Goal: Task Accomplishment & Management: Use online tool/utility

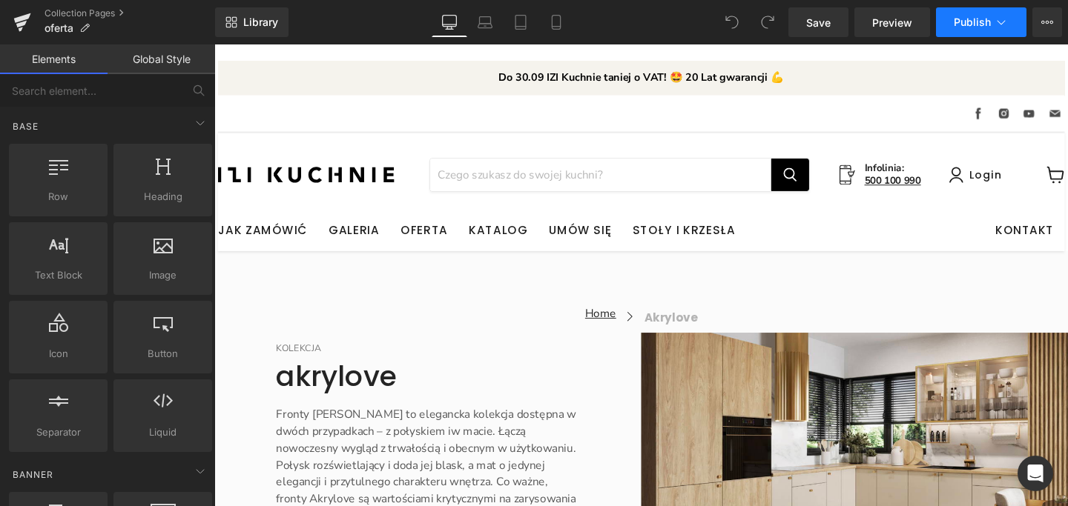
click at [1012, 22] on button "Publish" at bounding box center [981, 22] width 90 height 30
click at [1048, 21] on icon at bounding box center [1047, 22] width 12 height 12
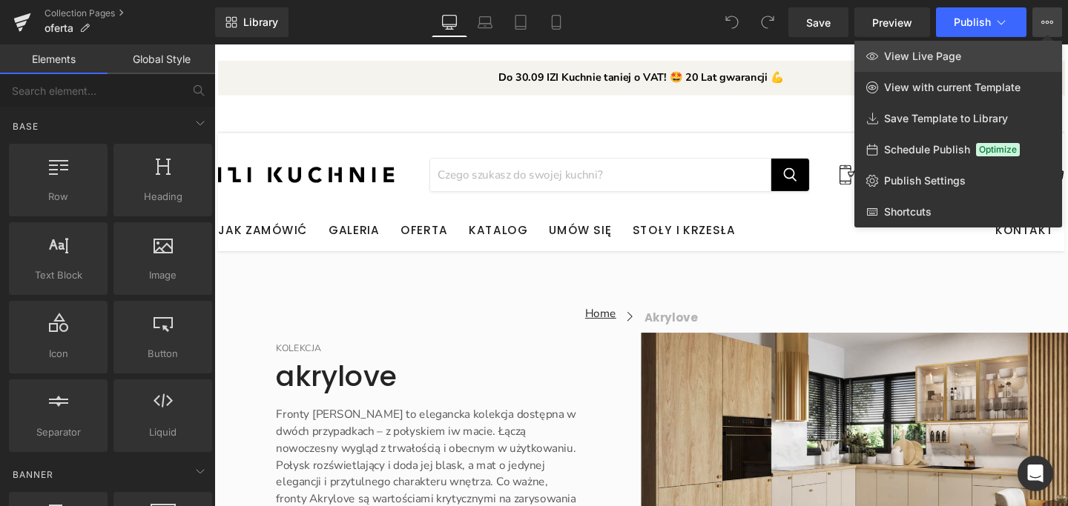
click at [964, 51] on link "View Live Page" at bounding box center [958, 56] width 208 height 31
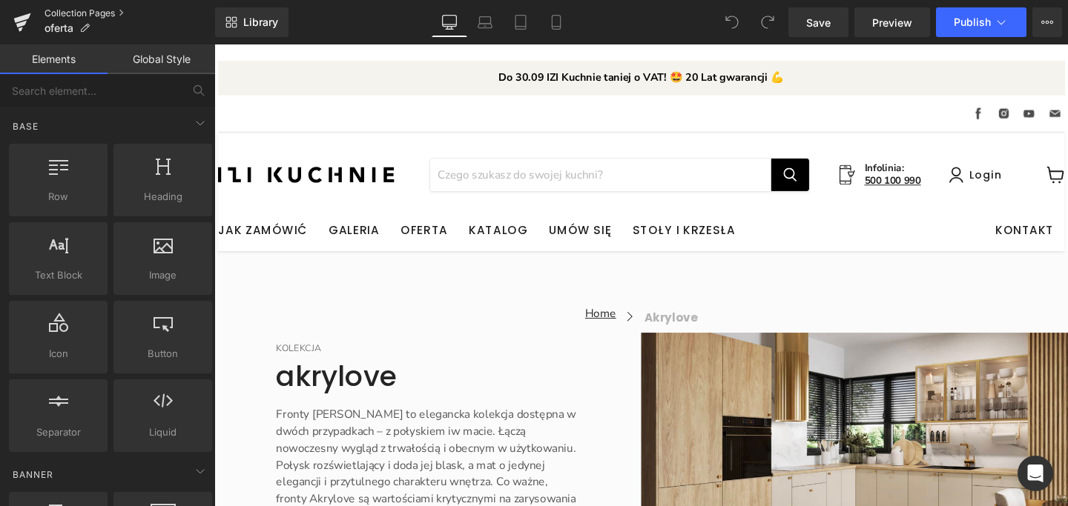
click at [105, 12] on link "Collection Pages" at bounding box center [129, 13] width 171 height 12
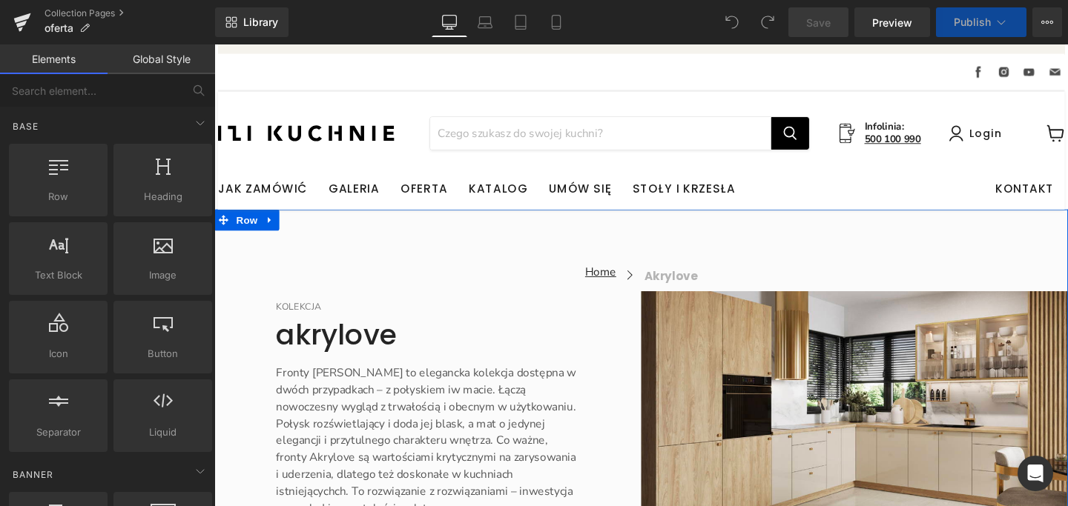
scroll to position [47, 0]
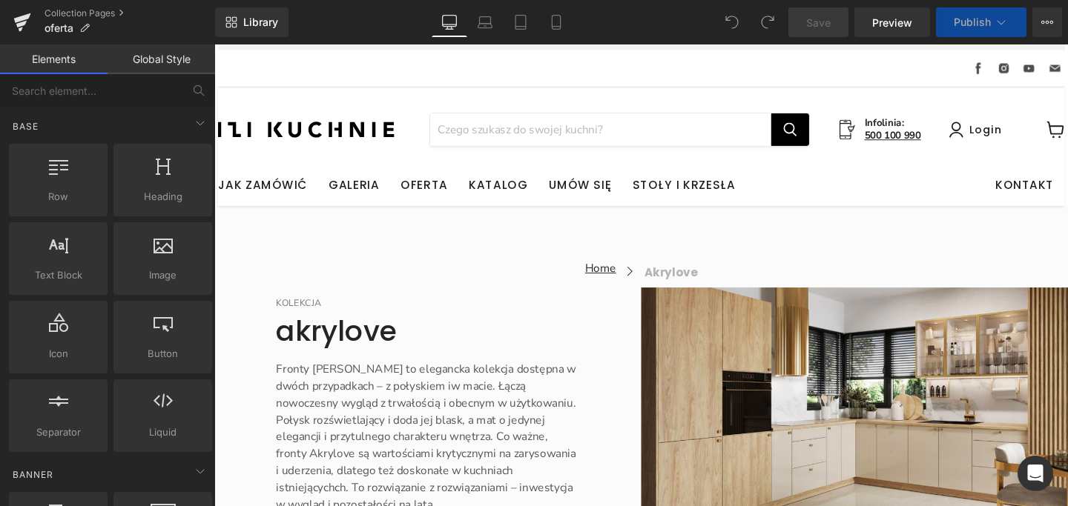
click at [966, 29] on button "Publish" at bounding box center [981, 22] width 90 height 30
click at [965, 15] on button "Publish" at bounding box center [981, 22] width 90 height 30
click at [963, 20] on span "Publish" at bounding box center [972, 22] width 37 height 12
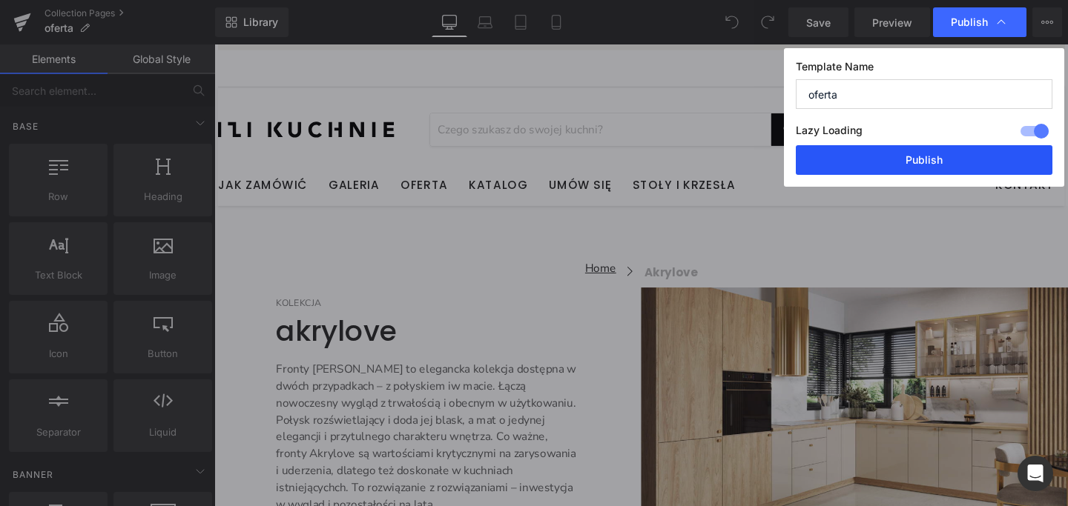
click at [919, 157] on button "Publish" at bounding box center [924, 160] width 257 height 30
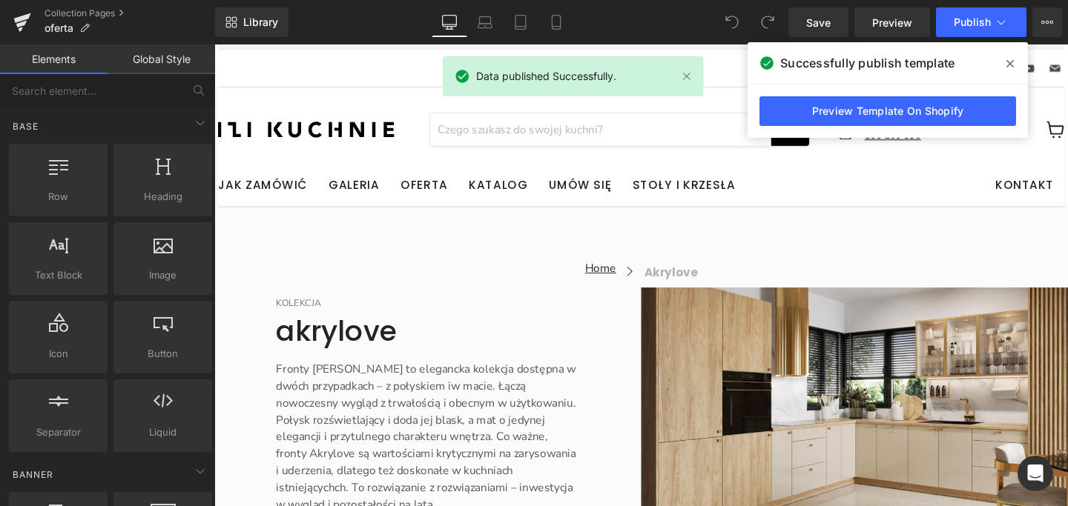
click at [1011, 63] on icon at bounding box center [1009, 64] width 7 height 12
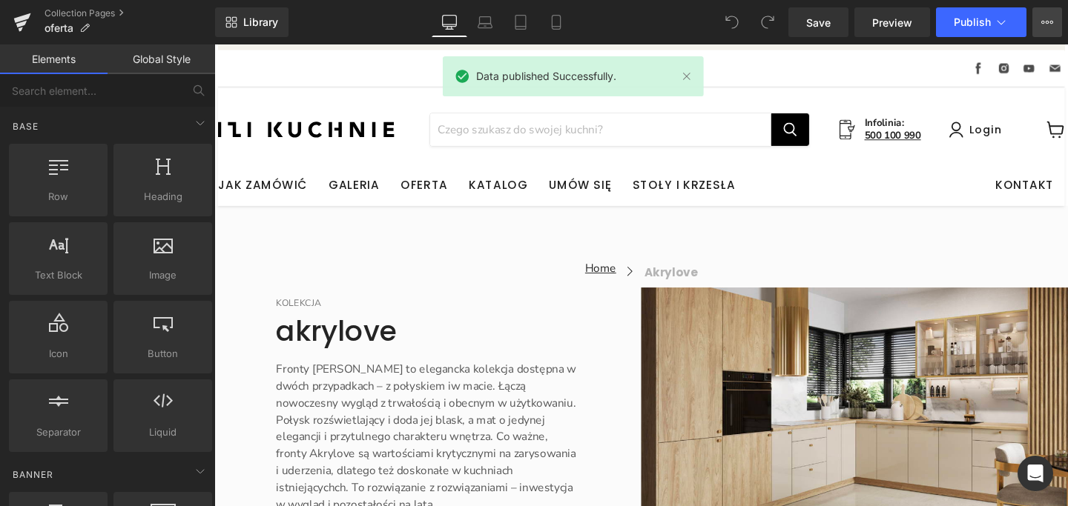
click at [1045, 25] on icon at bounding box center [1047, 22] width 12 height 12
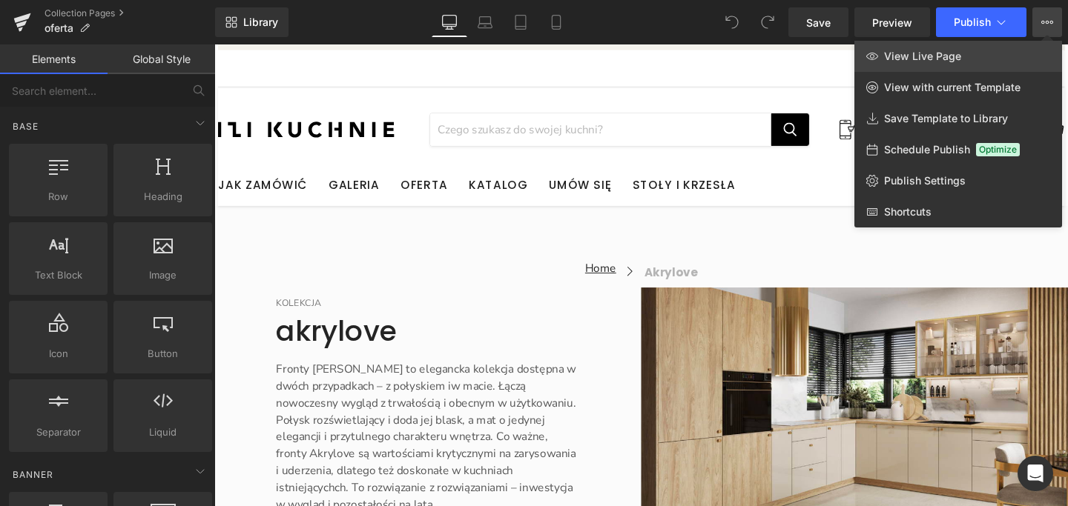
click at [985, 62] on link "View Live Page" at bounding box center [958, 56] width 208 height 31
